Goal: Information Seeking & Learning: Learn about a topic

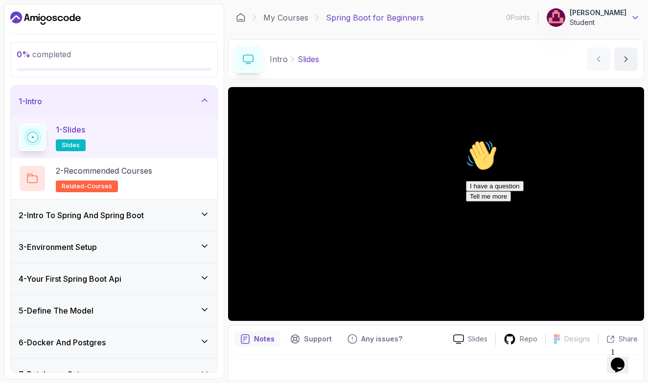
click at [630, 16] on icon at bounding box center [635, 18] width 10 height 10
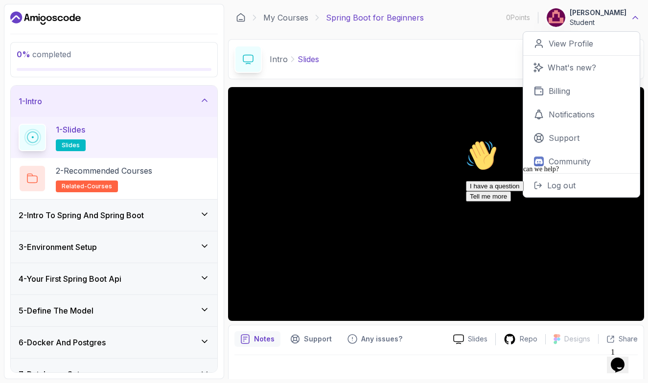
click at [630, 16] on button "[PERSON_NAME] Student" at bounding box center [593, 18] width 94 height 20
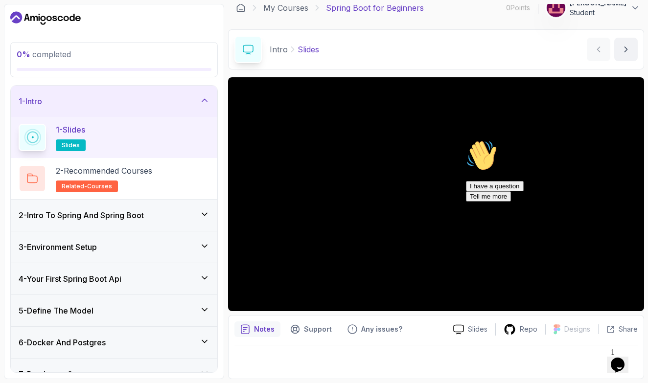
scroll to position [10, 0]
click at [183, 144] on div "1 - Slides slides" at bounding box center [114, 137] width 191 height 27
click at [159, 175] on div "2 - Recommended Courses related-courses" at bounding box center [114, 178] width 191 height 27
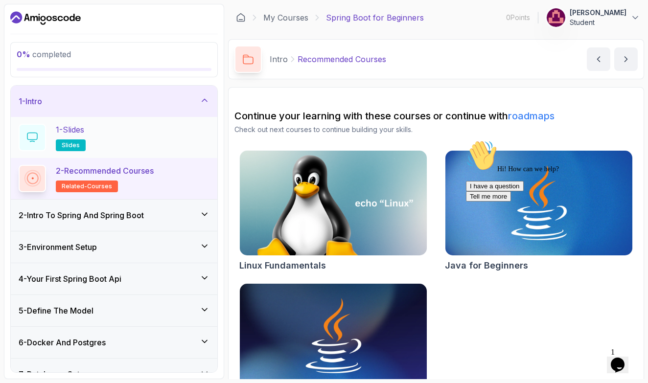
click at [152, 149] on div "1 - Slides slides" at bounding box center [114, 137] width 191 height 27
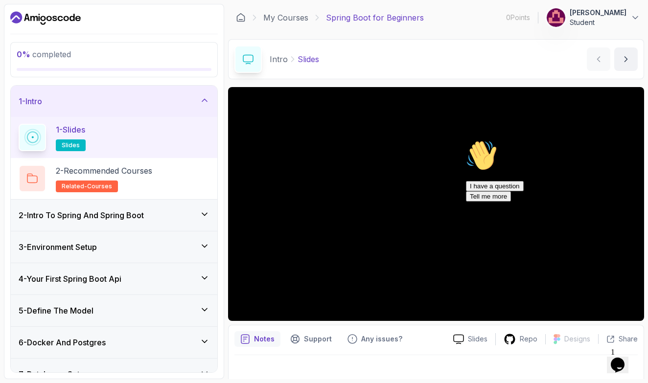
click at [152, 219] on div "2 - Intro To Spring And Spring Boot" at bounding box center [114, 215] width 191 height 12
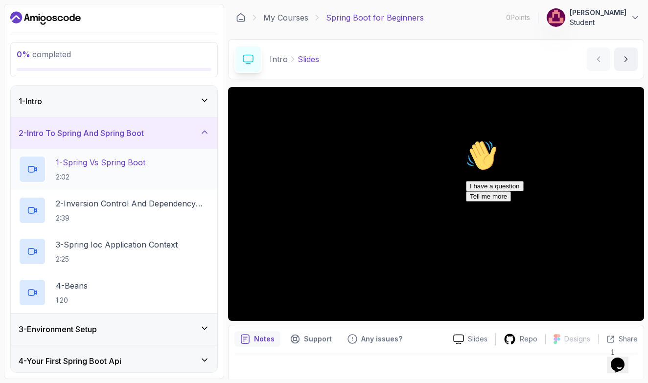
click at [164, 176] on div "1 - Spring Vs Spring Boot 2:02" at bounding box center [114, 169] width 191 height 27
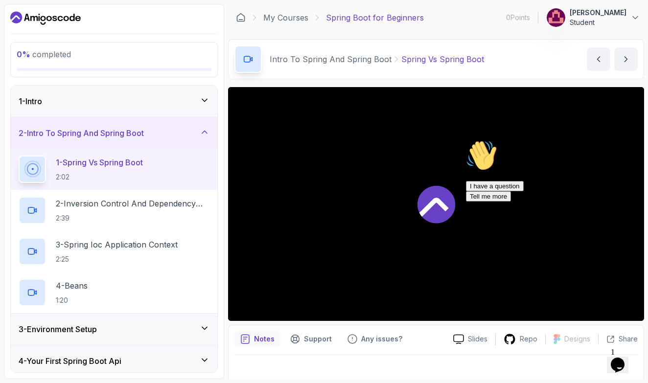
click at [441, 207] on icon at bounding box center [433, 207] width 29 height 19
